Goal: Transaction & Acquisition: Purchase product/service

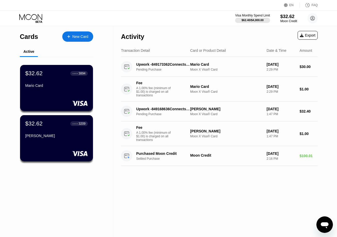
click at [307, 21] on div "Visa Monthly Spend Limit $62.40 / $4,000.00 $32.62 Moon Credit [EMAIL_ADDRESS][…" at bounding box center [276, 18] width 83 height 10
click at [285, 18] on div "$32.62" at bounding box center [288, 16] width 17 height 5
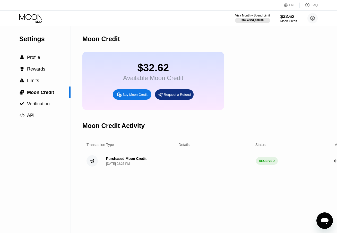
click at [137, 95] on div "Buy Moon Credit" at bounding box center [135, 94] width 25 height 4
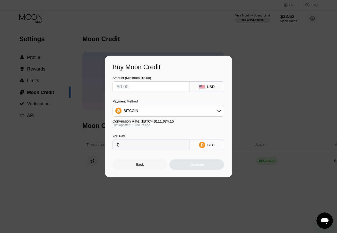
click at [133, 86] on input "text" at bounding box center [151, 87] width 68 height 10
type input "$1"
type input "0.00000889"
type input "$15"
type input "0.00013322"
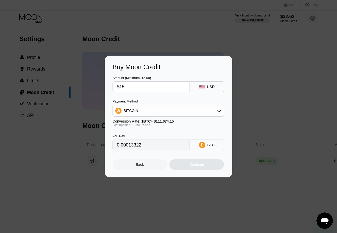
type input "$150"
type input "0.00133212"
type input "$150"
click at [158, 111] on div "BITCOIN" at bounding box center [168, 111] width 111 height 10
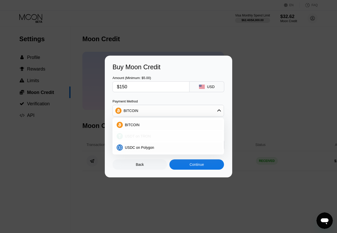
click at [129, 137] on span "USDT on TRON" at bounding box center [138, 136] width 26 height 4
type input "151.52"
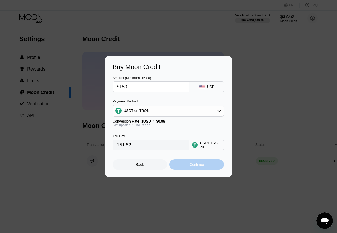
click at [195, 165] on div "Continue" at bounding box center [196, 164] width 14 height 4
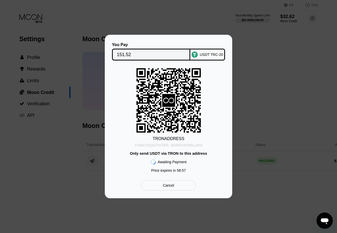
click at [193, 146] on div "TVd6CVQAeThnTEP...kk3H9YAYiMcLaRX" at bounding box center [168, 145] width 68 height 4
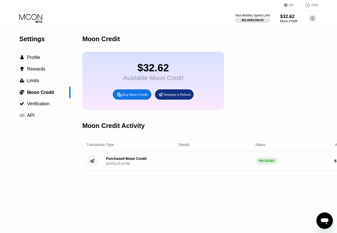
click at [289, 19] on div "Moon Credit" at bounding box center [288, 21] width 17 height 4
